Goal: Task Accomplishment & Management: Manage account settings

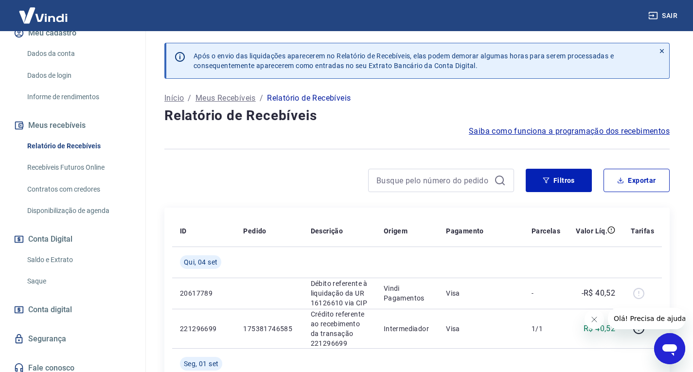
scroll to position [146, 0]
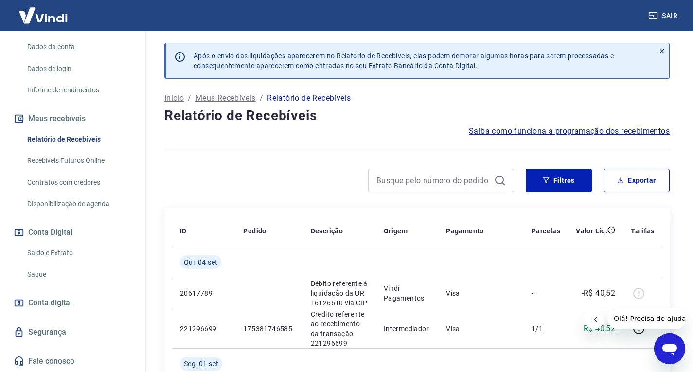
click at [47, 255] on link "Saldo e Extrato" at bounding box center [78, 253] width 110 height 20
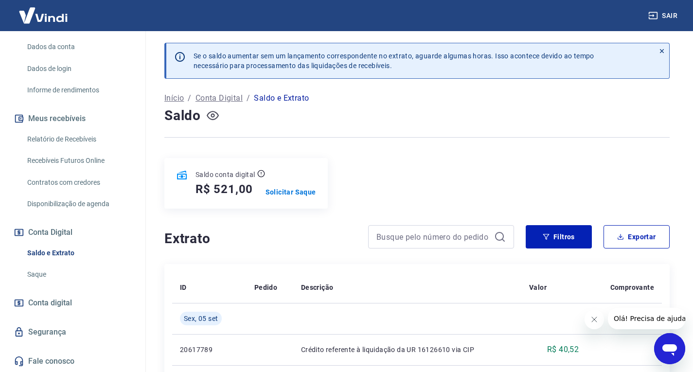
click at [213, 117] on icon "button" at bounding box center [213, 116] width 4 height 4
click at [212, 117] on icon "button" at bounding box center [213, 115] width 12 height 9
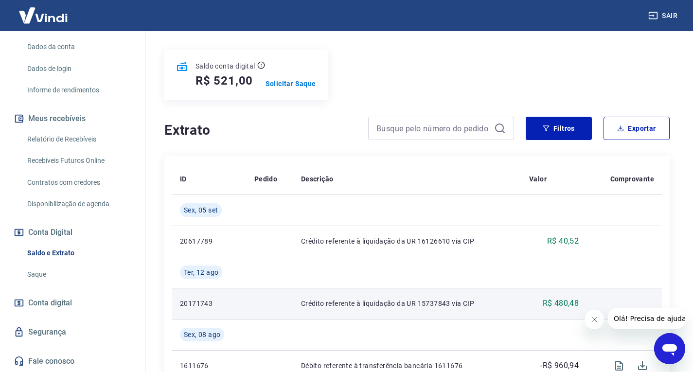
scroll to position [97, 0]
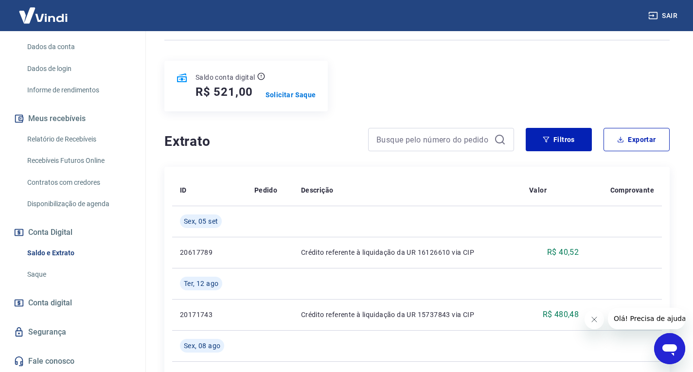
click at [311, 140] on h4 "Extrato" at bounding box center [260, 141] width 192 height 19
click at [301, 99] on p "Solicitar Saque" at bounding box center [291, 95] width 51 height 10
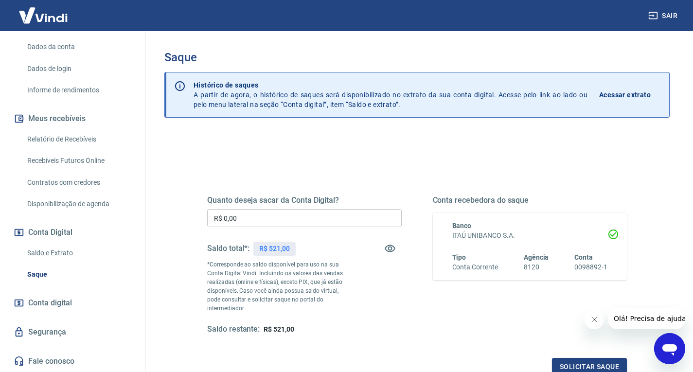
click at [290, 221] on input "R$ 0,00" at bounding box center [304, 218] width 195 height 18
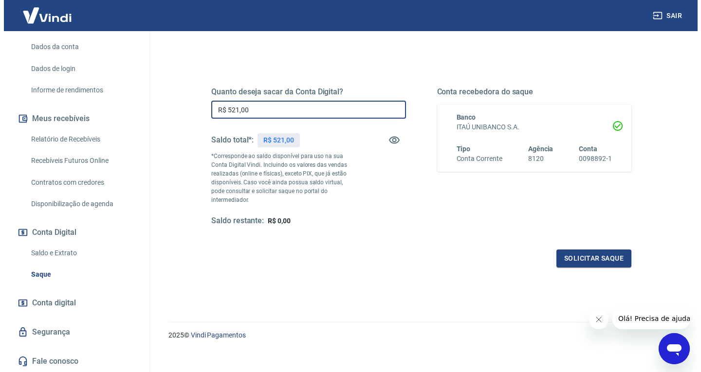
scroll to position [109, 0]
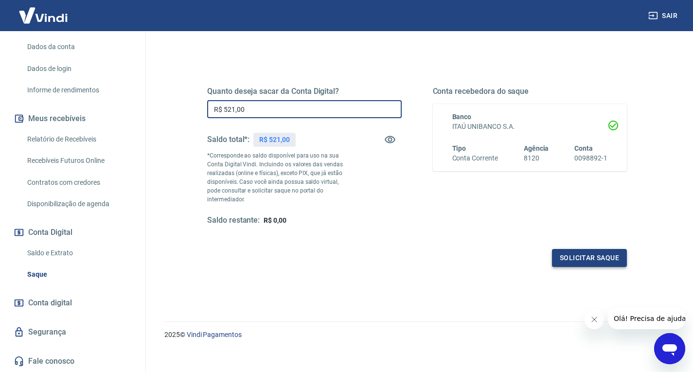
type input "R$ 521,00"
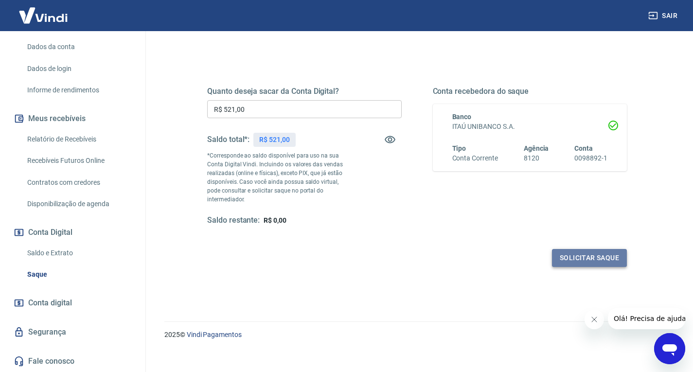
click at [569, 251] on button "Solicitar saque" at bounding box center [589, 258] width 75 height 18
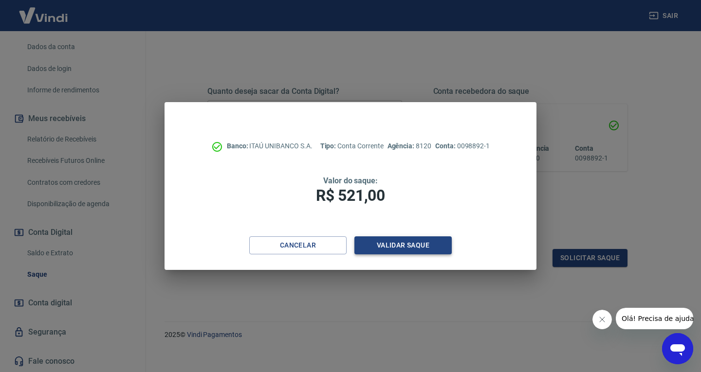
click at [417, 243] on button "Validar saque" at bounding box center [402, 245] width 97 height 18
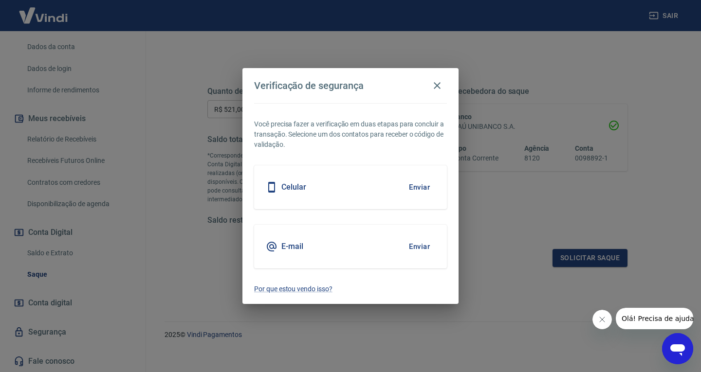
click at [423, 185] on button "Enviar" at bounding box center [419, 187] width 32 height 20
click at [423, 189] on button "Enviar" at bounding box center [419, 187] width 32 height 20
click at [409, 244] on button "Enviar" at bounding box center [419, 246] width 32 height 20
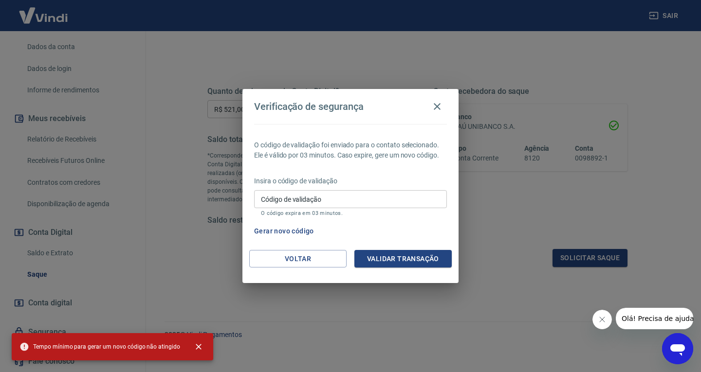
click at [295, 196] on div "Código de validação Código de validação O código expira em 03 minutos." at bounding box center [350, 203] width 193 height 26
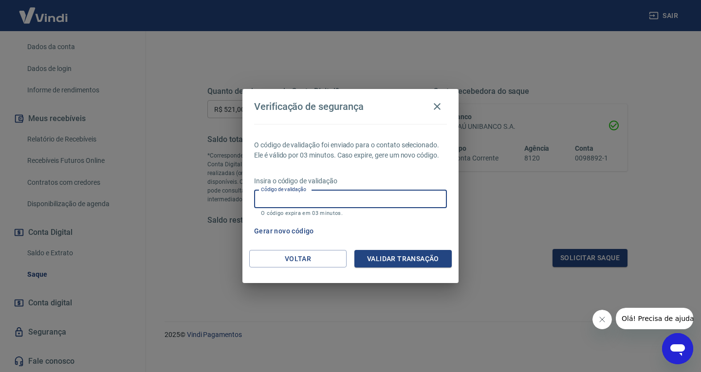
click at [295, 195] on input "Código de validação" at bounding box center [350, 199] width 193 height 18
click at [378, 199] on input "Código de validação" at bounding box center [350, 199] width 193 height 18
type input "651742"
click at [421, 262] on button "Validar transação" at bounding box center [402, 259] width 97 height 18
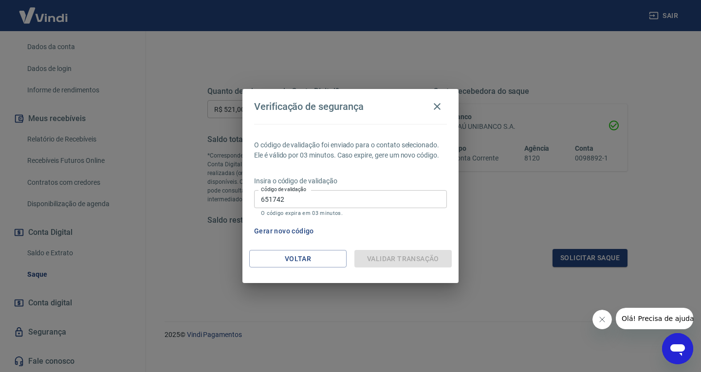
click at [421, 260] on div "Validar transação" at bounding box center [402, 259] width 97 height 18
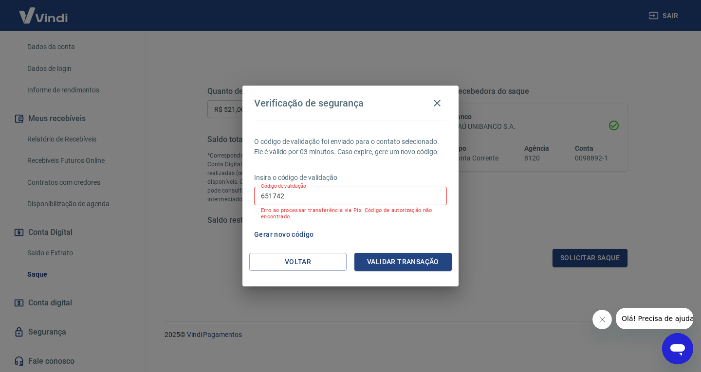
click at [324, 193] on input "651742" at bounding box center [350, 196] width 193 height 18
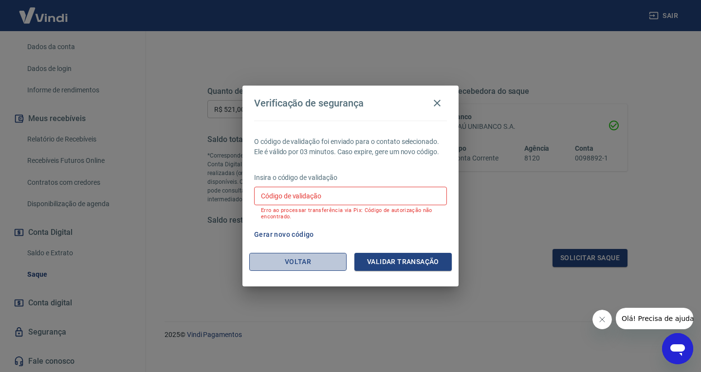
click at [314, 261] on button "Voltar" at bounding box center [297, 262] width 97 height 18
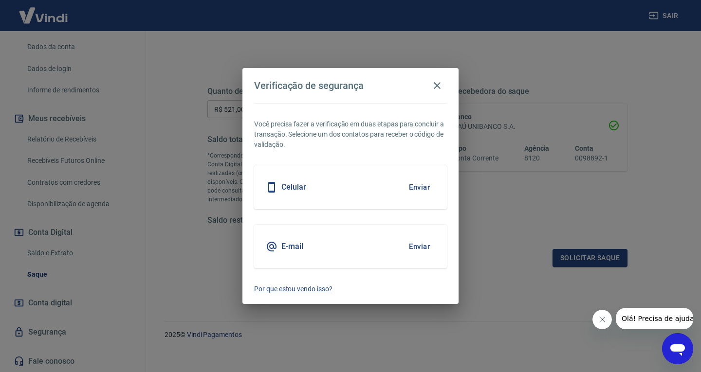
click at [418, 250] on button "Enviar" at bounding box center [419, 246] width 32 height 20
click at [289, 251] on h5 "E-mail" at bounding box center [292, 247] width 22 height 10
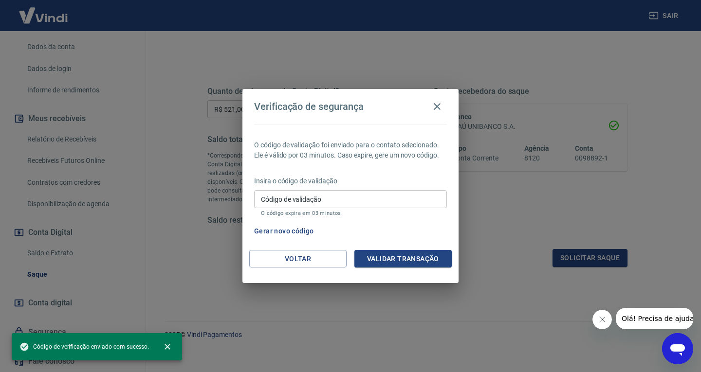
click at [324, 199] on input "Código de validação" at bounding box center [350, 199] width 193 height 18
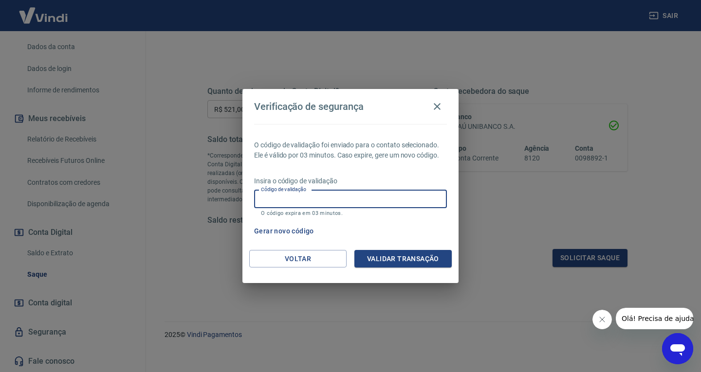
click at [333, 147] on p "O código de validação foi enviado para o contato selecionado. Ele é válido por …" at bounding box center [350, 150] width 193 height 20
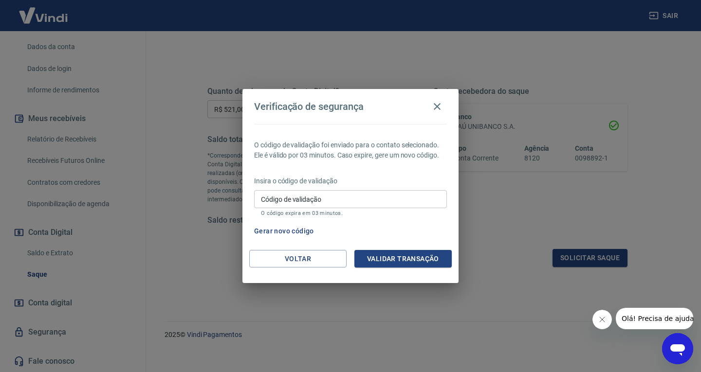
click at [329, 198] on input "Código de validação" at bounding box center [350, 199] width 193 height 18
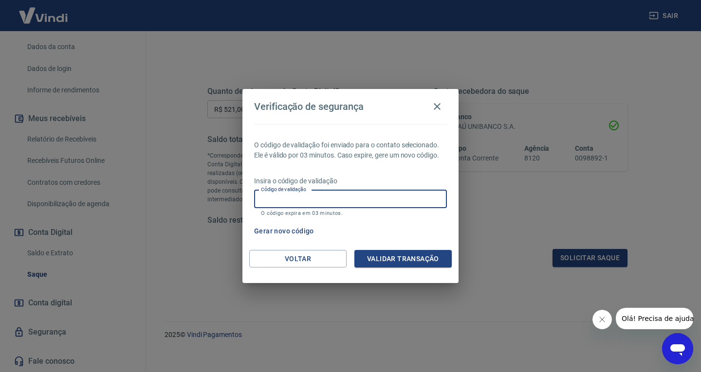
click at [319, 198] on input "Código de validação" at bounding box center [350, 199] width 193 height 18
type input "497507"
click at [374, 257] on button "Validar transação" at bounding box center [402, 259] width 97 height 18
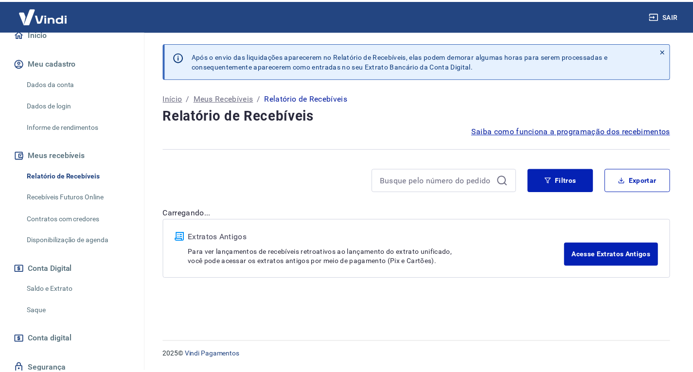
scroll to position [146, 0]
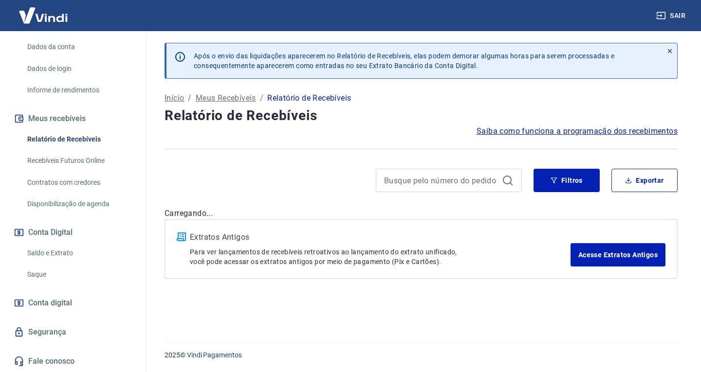
click at [65, 253] on link "Saldo e Extrato" at bounding box center [78, 253] width 110 height 20
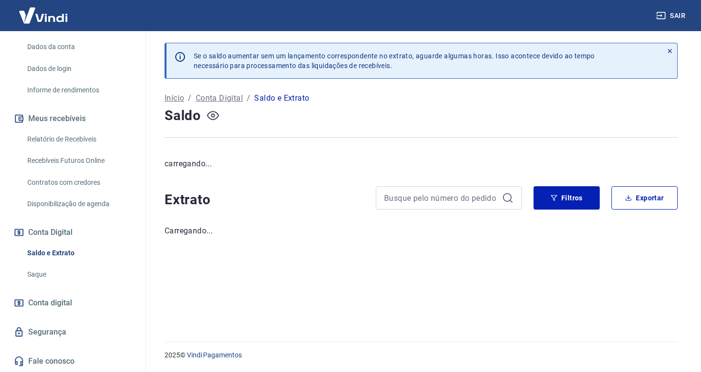
click at [211, 119] on icon "button" at bounding box center [213, 115] width 12 height 9
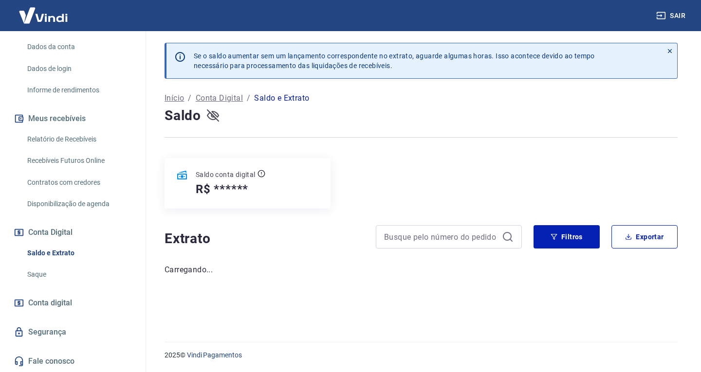
click at [212, 114] on icon "button" at bounding box center [213, 115] width 12 height 12
click at [212, 115] on icon "button" at bounding box center [213, 116] width 4 height 4
